Goal: Task Accomplishment & Management: Manage account settings

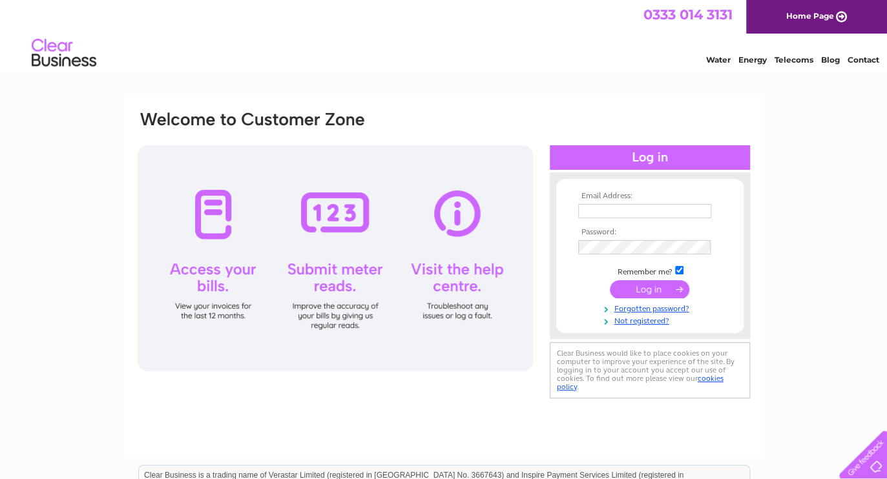
type input "[PERSON_NAME][EMAIL_ADDRESS][PERSON_NAME][DOMAIN_NAME]"
click at [656, 289] on input "submit" at bounding box center [649, 289] width 79 height 18
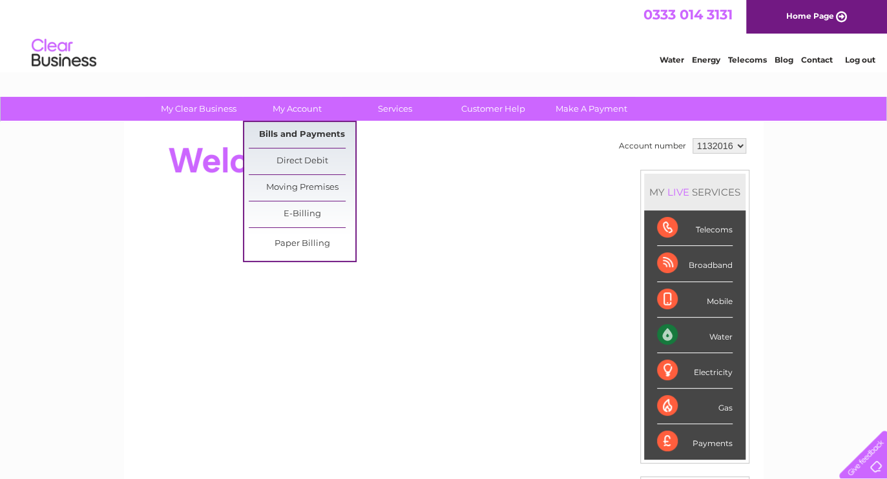
click at [283, 129] on link "Bills and Payments" at bounding box center [302, 135] width 107 height 26
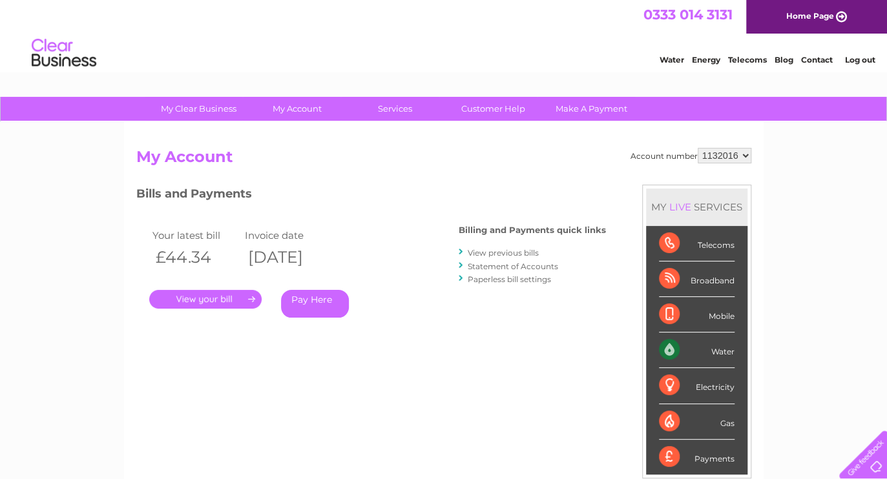
click at [216, 297] on link "." at bounding box center [205, 299] width 112 height 19
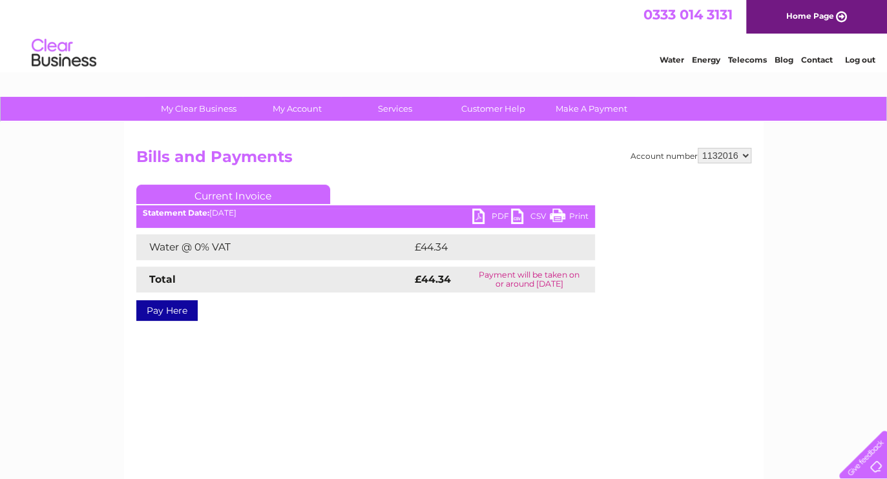
click at [483, 216] on link "PDF" at bounding box center [491, 218] width 39 height 19
